Goal: Task Accomplishment & Management: Use online tool/utility

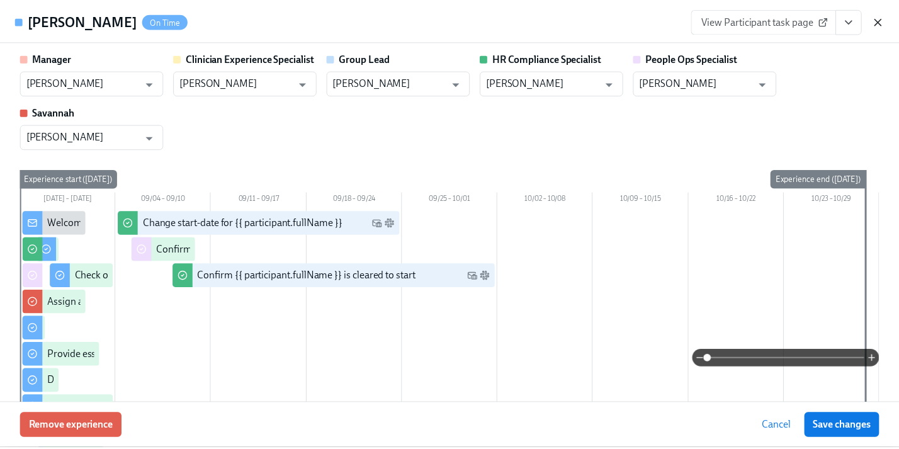
scroll to position [305, 0]
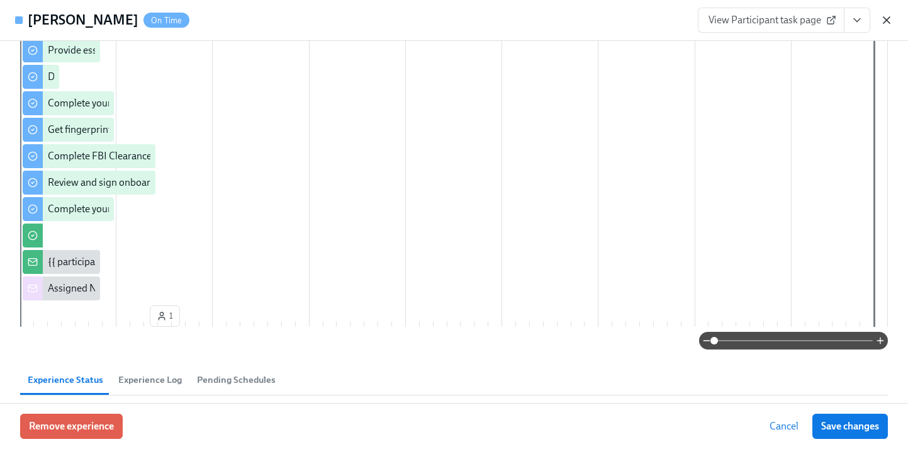
click at [893, 19] on icon "button" at bounding box center [887, 20] width 13 height 13
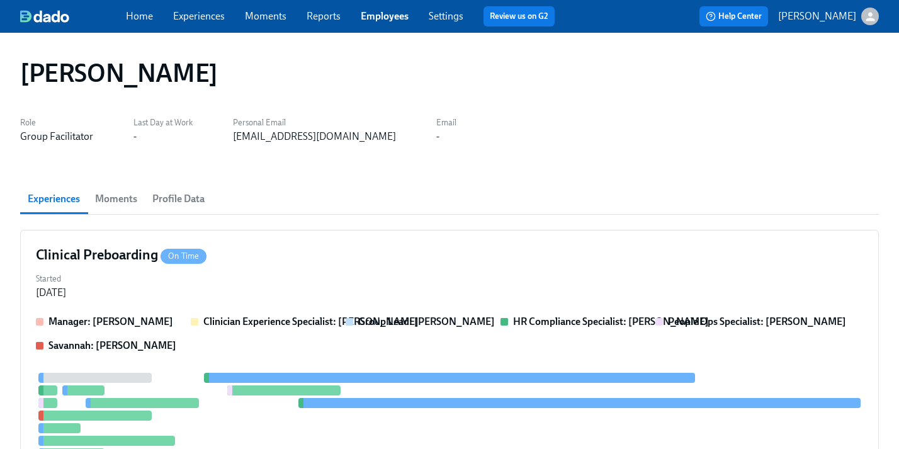
click at [372, 13] on link "Employees" at bounding box center [385, 16] width 48 height 12
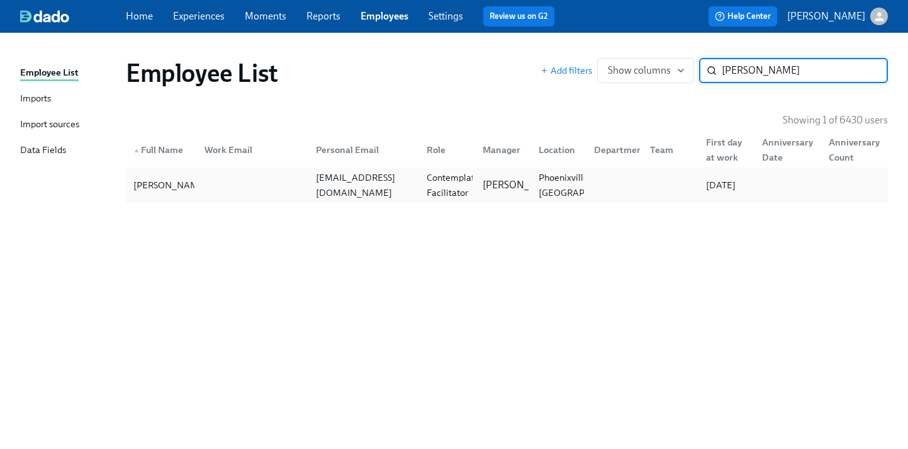
type input "[PERSON_NAME]"
click at [356, 193] on div "[EMAIL_ADDRESS][DOMAIN_NAME]" at bounding box center [361, 184] width 111 height 25
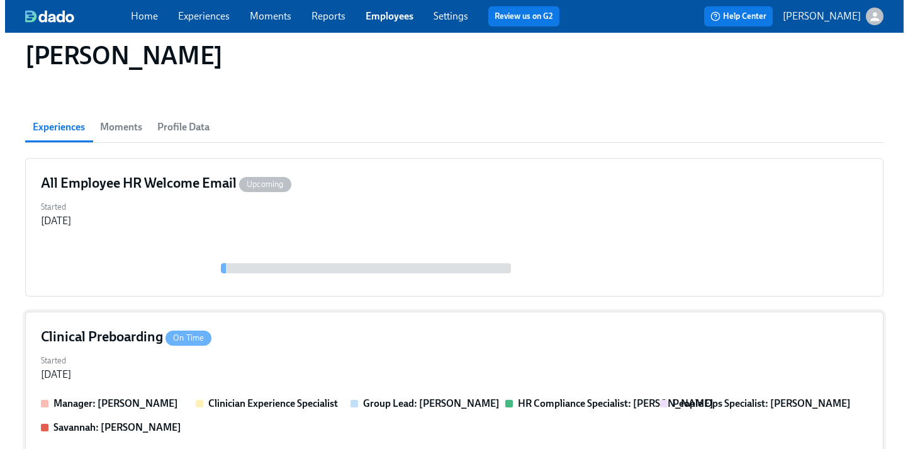
scroll to position [116, 0]
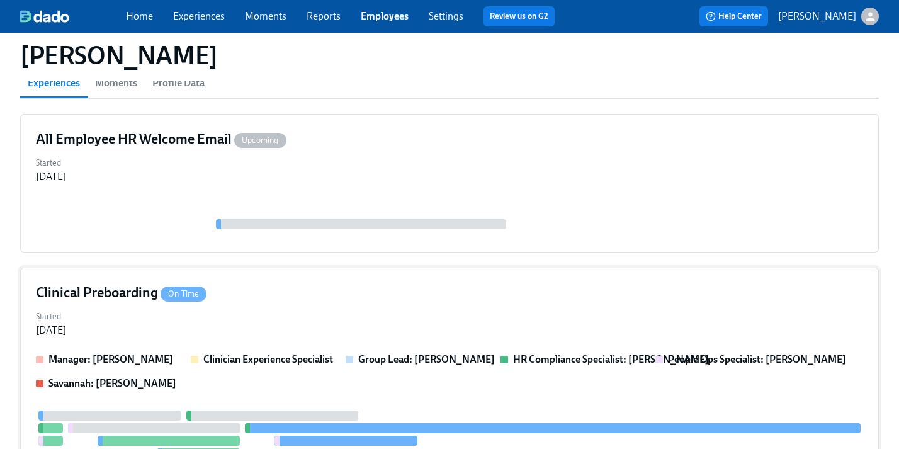
click at [383, 288] on div "Clinical Preboarding On Time" at bounding box center [449, 292] width 827 height 19
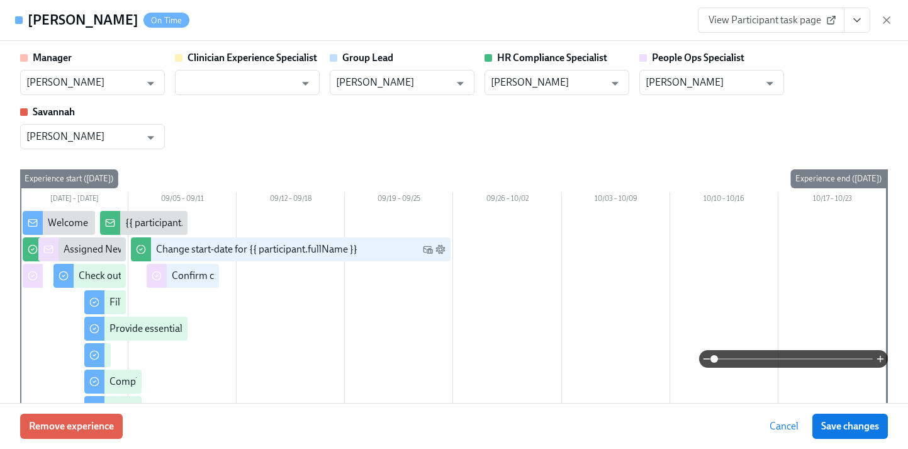
click at [857, 21] on icon "View task page" at bounding box center [857, 20] width 6 height 3
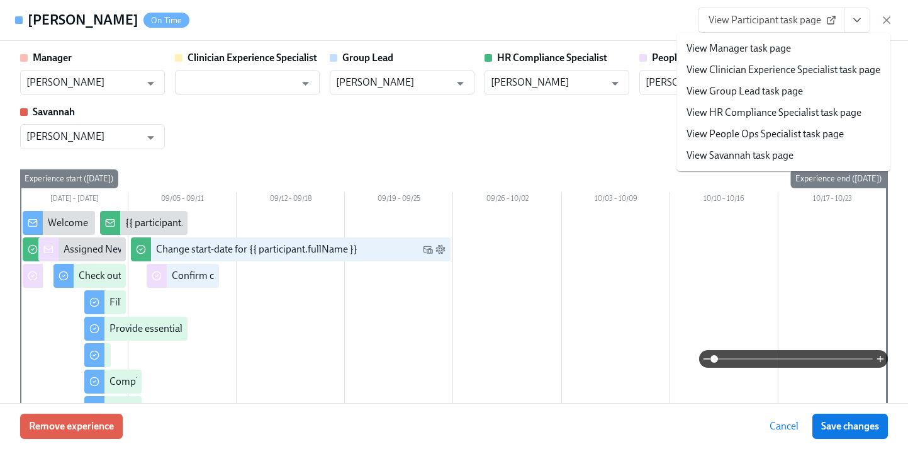
click at [769, 132] on link "View People Ops Specialist task page" at bounding box center [765, 134] width 157 height 14
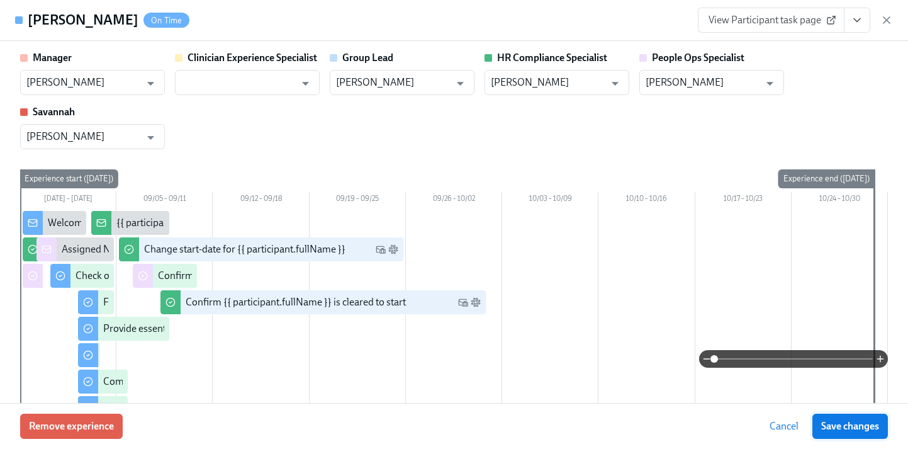
click at [846, 423] on span "Save changes" at bounding box center [850, 426] width 58 height 13
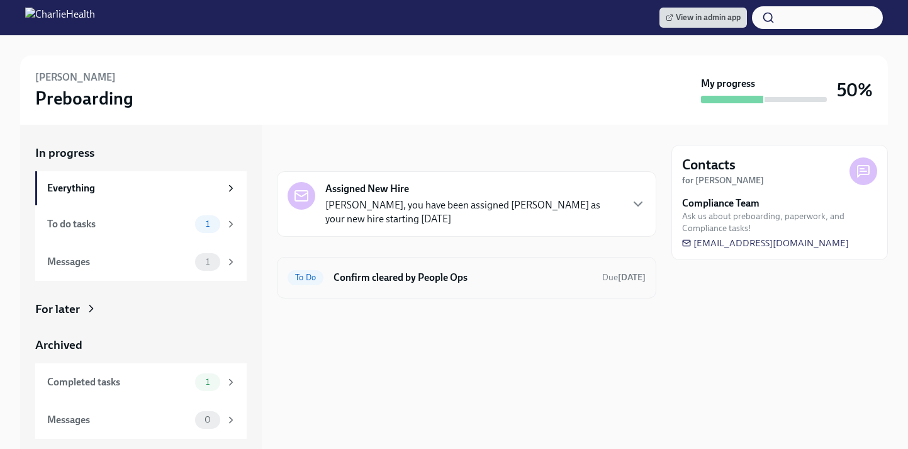
click at [389, 271] on h6 "Confirm cleared by People Ops" at bounding box center [463, 278] width 259 height 14
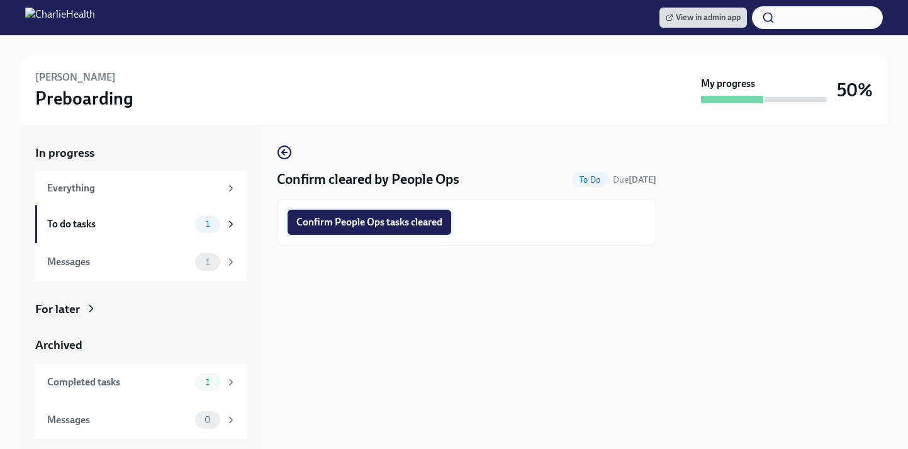
click at [371, 222] on span "Confirm People Ops tasks cleared" at bounding box center [369, 222] width 146 height 13
